Goal: Find specific fact: Find specific fact

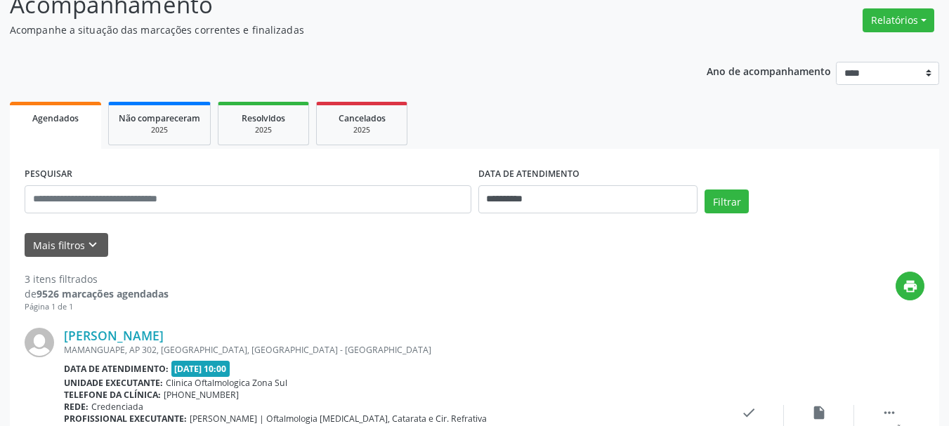
scroll to position [124, 0]
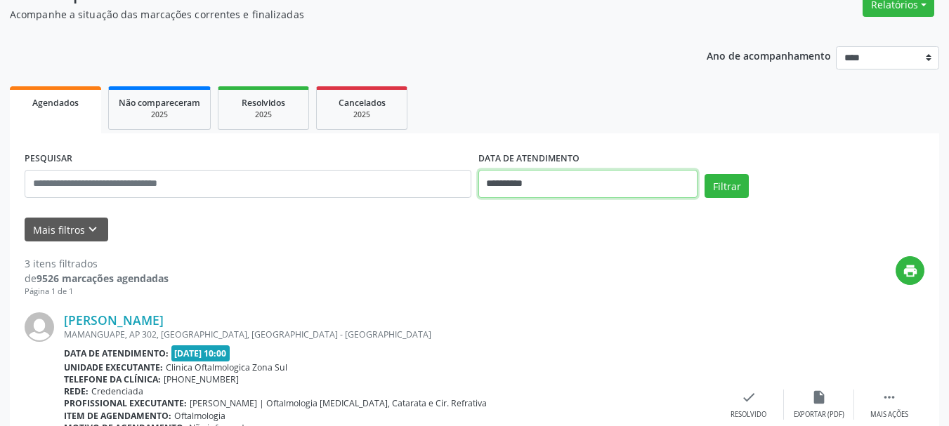
click at [507, 185] on input "**********" at bounding box center [588, 184] width 220 height 28
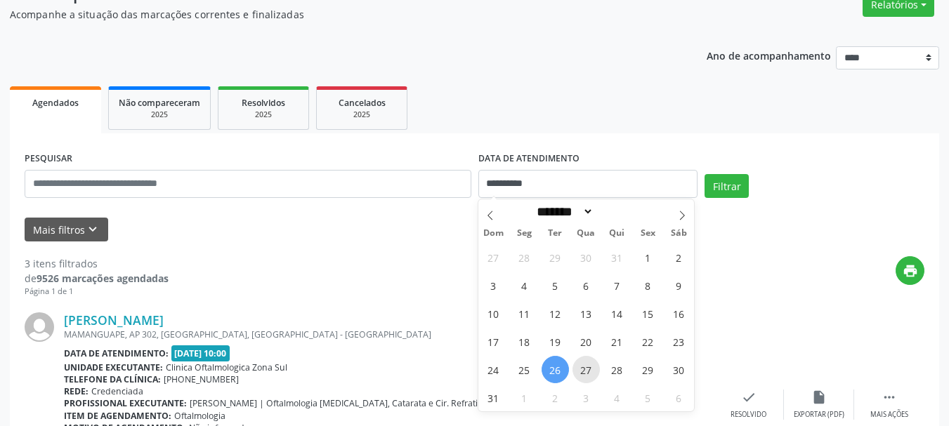
click at [587, 362] on span "27" at bounding box center [586, 369] width 27 height 27
type input "**********"
click at [587, 362] on span "27" at bounding box center [586, 369] width 27 height 27
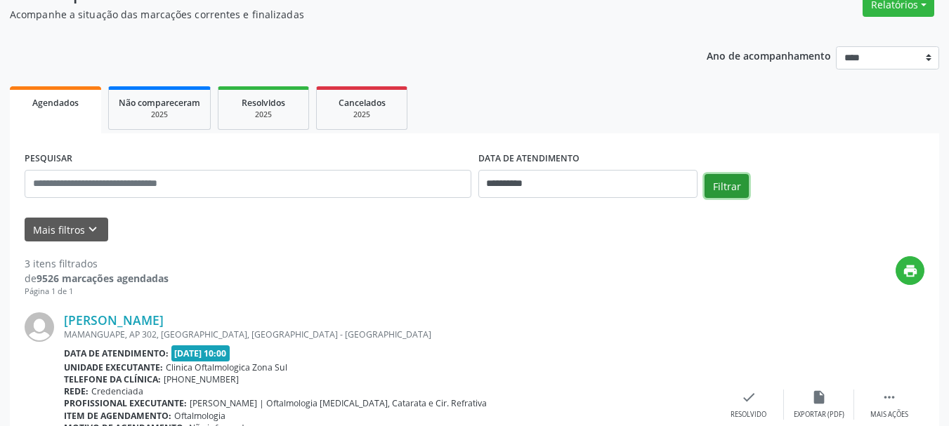
click at [744, 192] on button "Filtrar" at bounding box center [727, 186] width 44 height 24
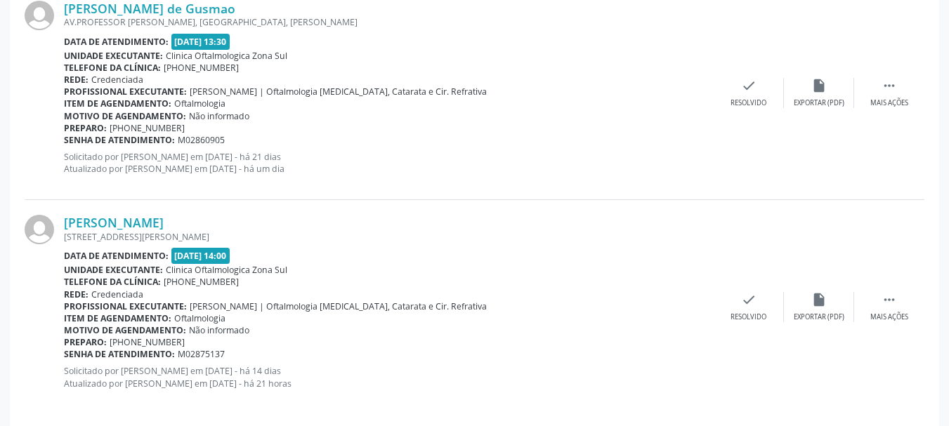
scroll to position [878, 0]
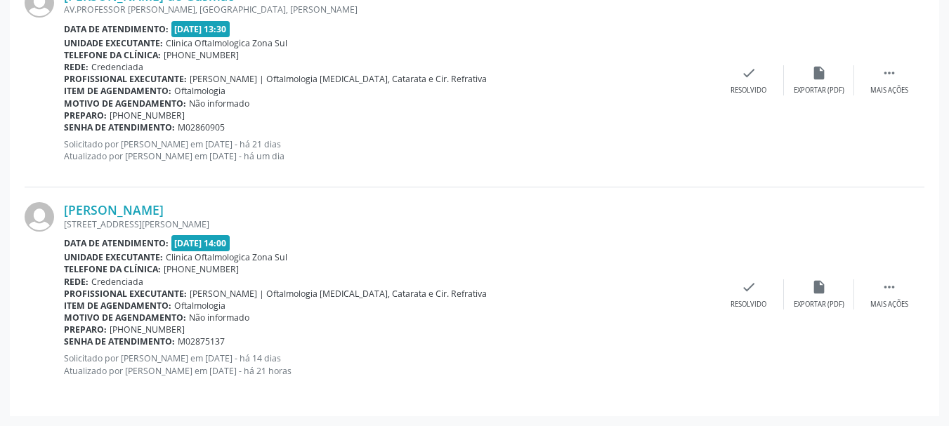
copy div "[PERSON_NAME]"
copy link "[PERSON_NAME]"
drag, startPoint x: 282, startPoint y: 198, endPoint x: 65, endPoint y: 202, distance: 216.5
click at [65, 202] on div "[PERSON_NAME] [STREET_ADDRESS][PERSON_NAME] Data de atendimento: [DATE] 14:00 U…" at bounding box center [475, 295] width 900 height 214
click at [154, 211] on link "[PERSON_NAME]" at bounding box center [114, 209] width 100 height 15
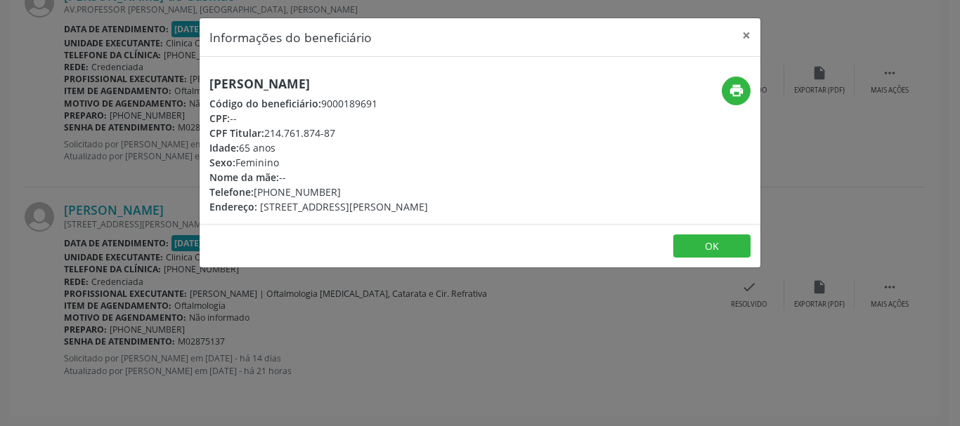
copy div "81) 99673-7407"
copy div "[PHONE_NUMBER]"
drag, startPoint x: 330, startPoint y: 190, endPoint x: 256, endPoint y: 190, distance: 74.5
click at [256, 190] on div "Telefone: [PHONE_NUMBER]" at bounding box center [318, 192] width 219 height 15
click at [748, 37] on button "×" at bounding box center [746, 35] width 28 height 34
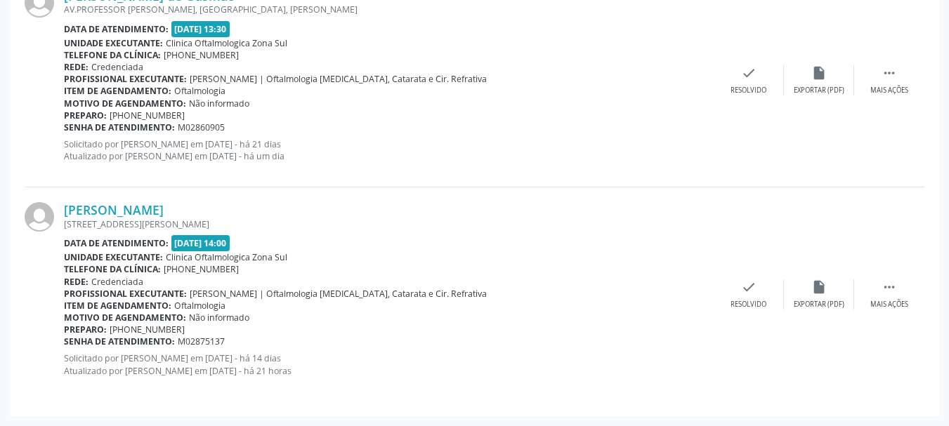
copy div "Senha de atendimento: M02875137"
drag, startPoint x: 226, startPoint y: 344, endPoint x: 65, endPoint y: 341, distance: 161.6
click at [65, 341] on div "Senha de atendimento: M02875137" at bounding box center [389, 342] width 650 height 12
